Goal: Browse casually

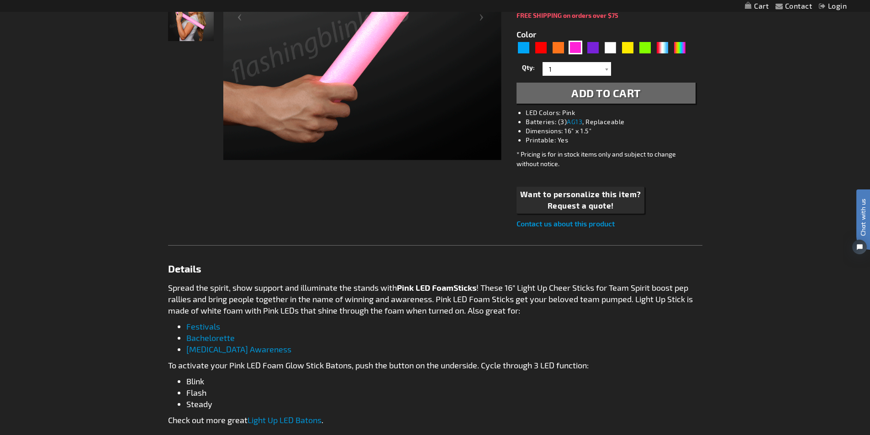
scroll to position [274, 0]
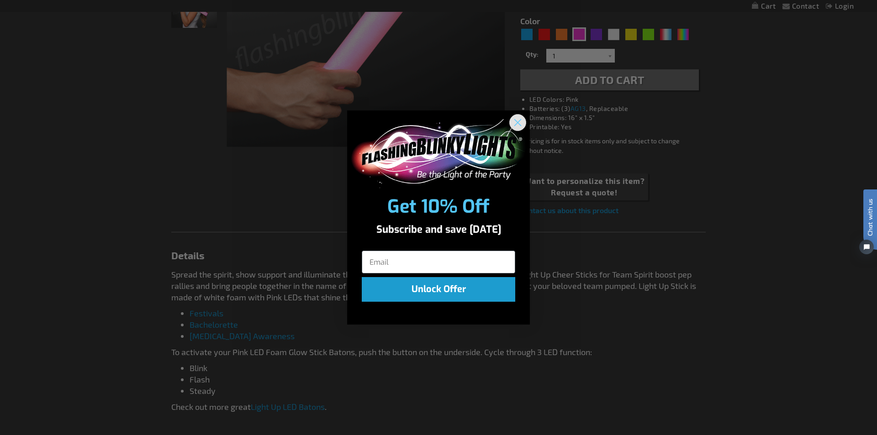
click at [519, 121] on icon "Close dialog" at bounding box center [517, 123] width 6 height 6
